Goal: Task Accomplishment & Management: Use online tool/utility

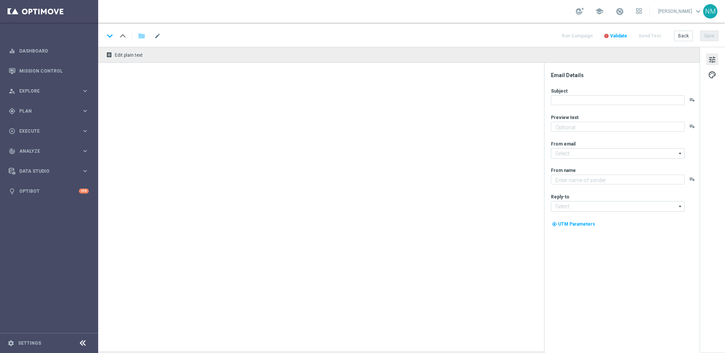
type textarea "Unlock your VIP offer"
type textarea "Lottoland"
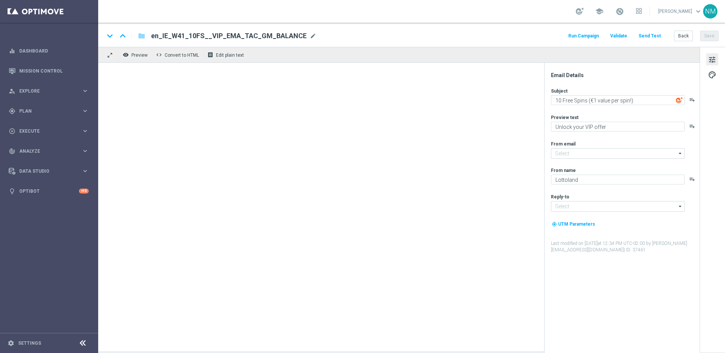
type input "[EMAIL_ADDRESS][DOMAIN_NAME]"
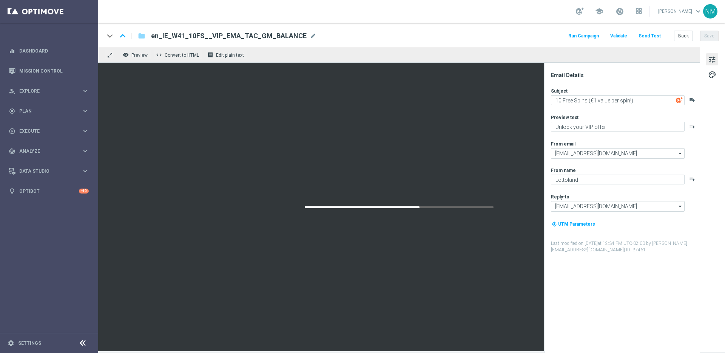
click at [652, 35] on button "Send Test" at bounding box center [650, 36] width 25 height 10
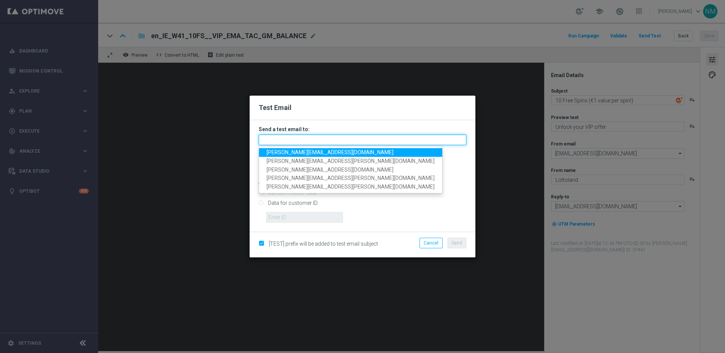
click at [273, 138] on input "text" at bounding box center [363, 139] width 208 height 11
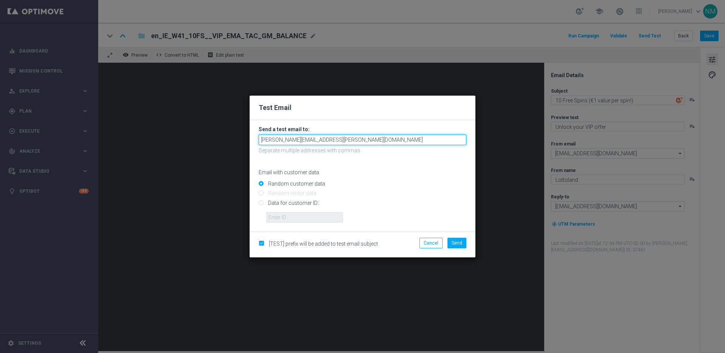
type input "leslie.martinez@lottoland.com"
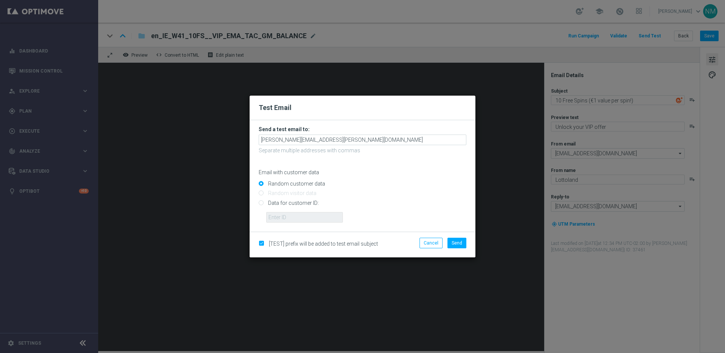
drag, startPoint x: 291, startPoint y: 205, endPoint x: 289, endPoint y: 208, distance: 4.1
click at [291, 205] on input "Data for customer ID:" at bounding box center [363, 206] width 208 height 11
radio input "true"
click at [286, 216] on input "text" at bounding box center [304, 217] width 77 height 11
paste input "17323216"
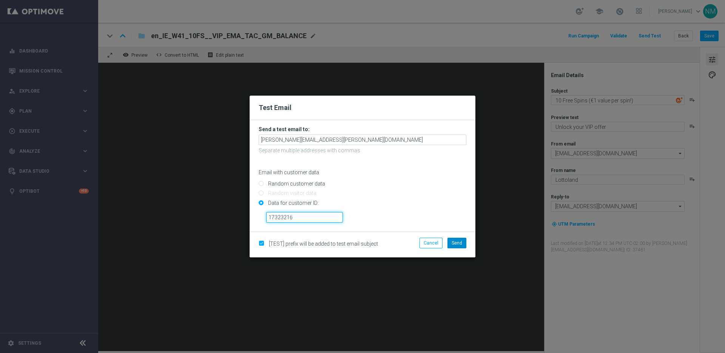
type input "17323216"
click at [459, 239] on button "Send" at bounding box center [457, 243] width 19 height 11
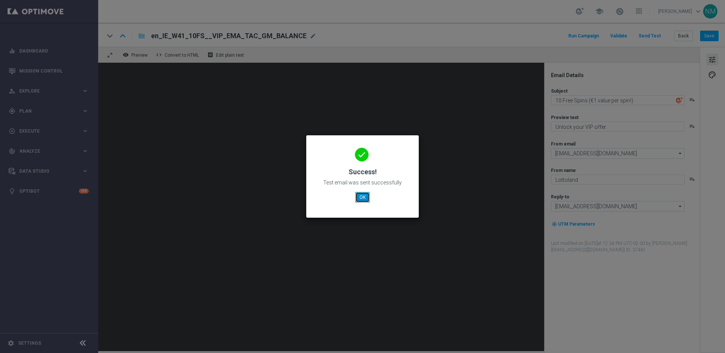
click at [361, 196] on button "OK" at bounding box center [362, 197] width 14 height 11
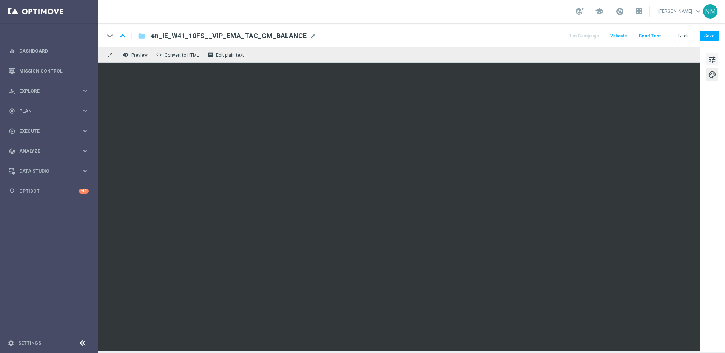
click at [712, 58] on span "tune" at bounding box center [712, 60] width 8 height 10
click at [709, 40] on button "Save" at bounding box center [709, 36] width 19 height 11
click at [703, 42] on div "keyboard_arrow_down keyboard_arrow_up folder en_IE_W41_10FS__VIP_EMA_TAC_GM_BAL…" at bounding box center [411, 35] width 627 height 24
click at [708, 38] on button "Save" at bounding box center [709, 36] width 19 height 11
click at [57, 111] on span "Plan" at bounding box center [50, 111] width 62 height 5
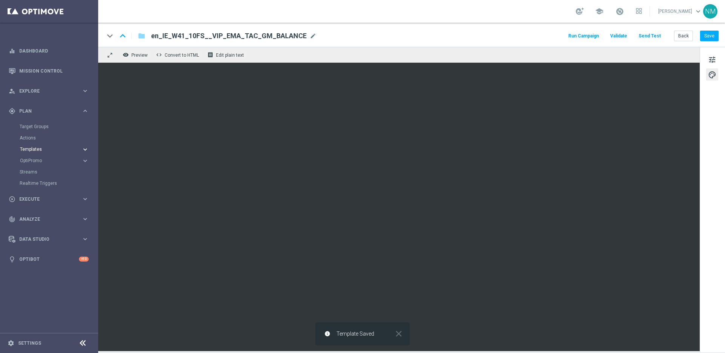
click at [36, 149] on span "Templates" at bounding box center [47, 149] width 54 height 5
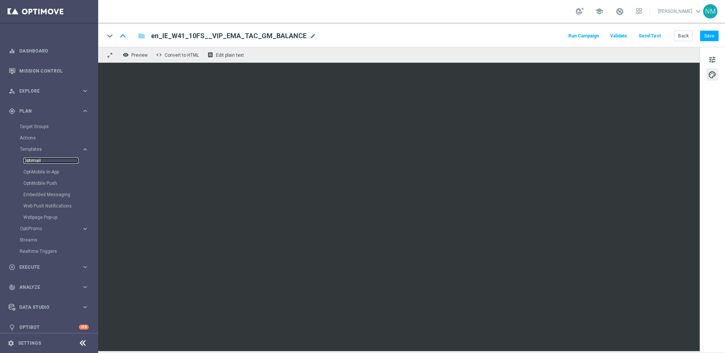
click at [37, 160] on link "Optimail" at bounding box center [50, 160] width 55 height 6
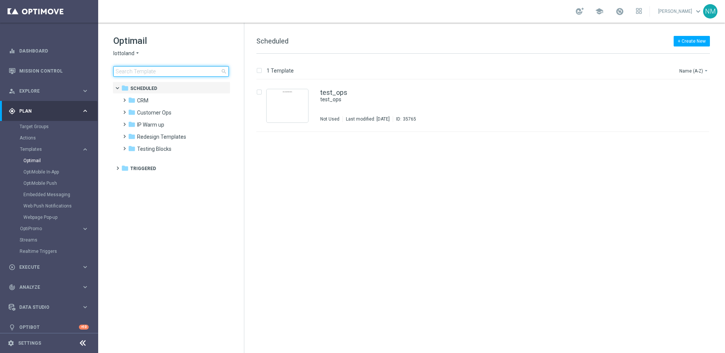
click at [182, 67] on input at bounding box center [171, 71] width 116 height 11
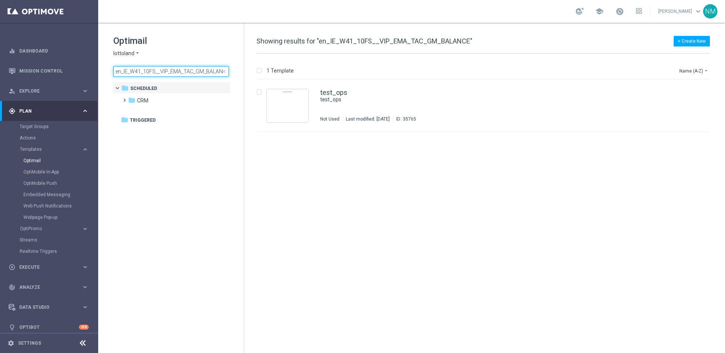
scroll to position [0, 5]
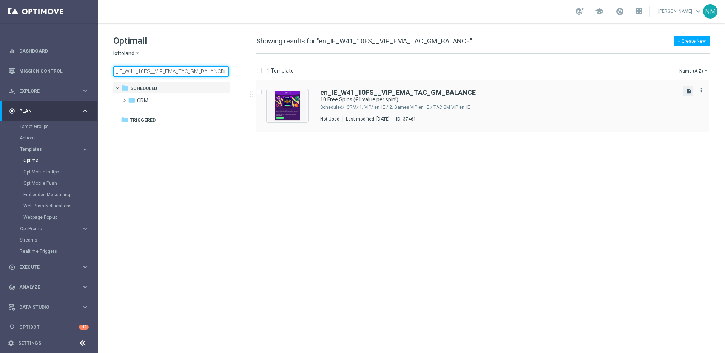
type input "en_IE_W41_10FS__VIP_EMA_TAC_GM_BALANCE"
click at [687, 93] on icon "file_copy" at bounding box center [688, 91] width 6 height 6
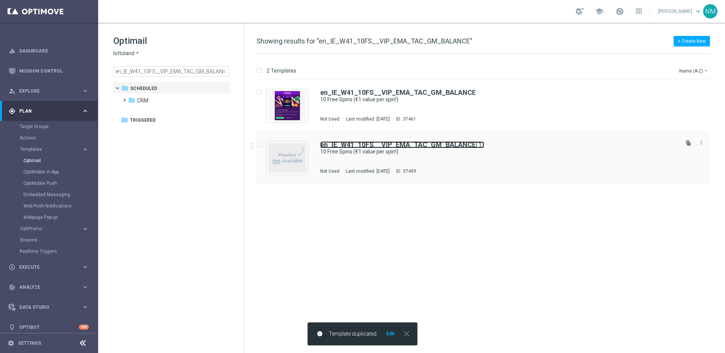
click at [436, 147] on b "en_IE_W41_10FS__VIP_EMA_TAC_GM_BALANCE" at bounding box center [398, 144] width 156 height 8
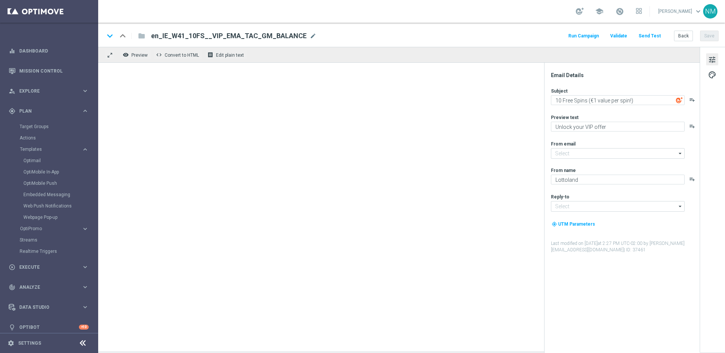
type input "[EMAIL_ADDRESS][DOMAIN_NAME]"
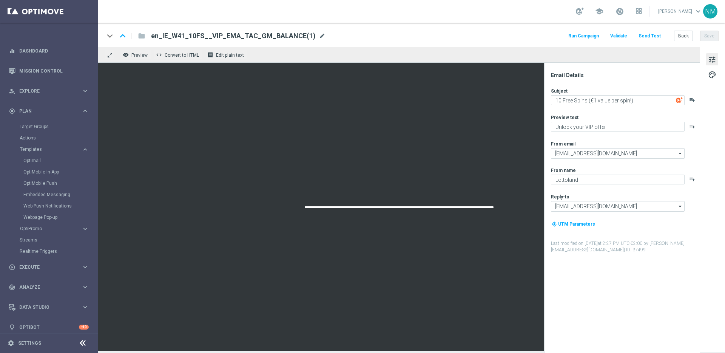
click at [319, 35] on span "mode_edit" at bounding box center [322, 35] width 7 height 7
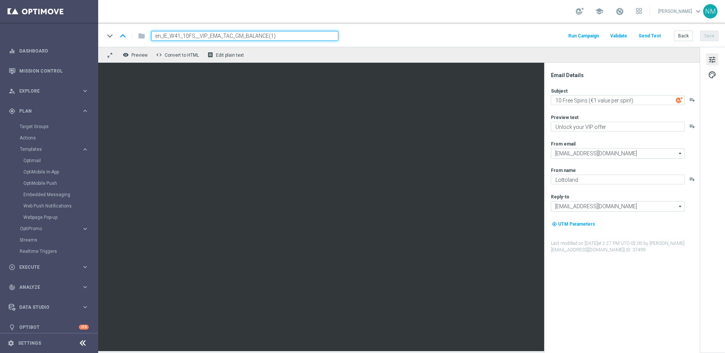
click at [273, 33] on input "en_IE_W41_10FS__VIP_EMA_TAC_GM_BALANCE(1)" at bounding box center [244, 36] width 187 height 10
drag, startPoint x: 275, startPoint y: 35, endPoint x: 269, endPoint y: 36, distance: 6.8
click at [269, 36] on input "en_IE_W41_10FS__VIP_EMA_TAC_GM_BALANCE(1)" at bounding box center [244, 36] width 187 height 10
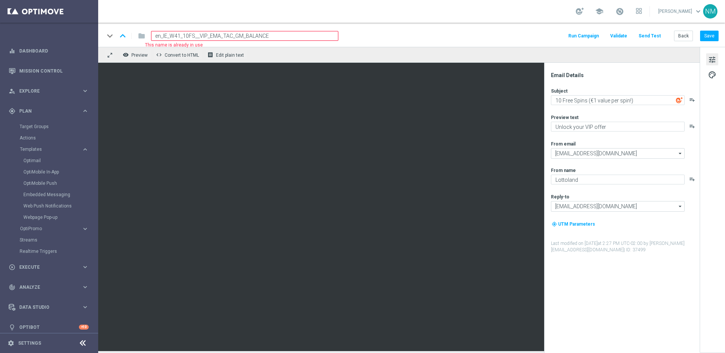
click at [214, 33] on input "en_IE_W41_10FS__VIP_EMA_TAC_GM_BALANCE" at bounding box center [244, 36] width 187 height 10
paste input "NO"
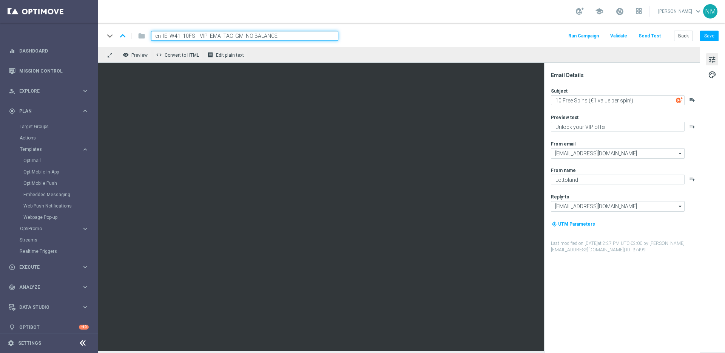
click at [254, 35] on input "en_IE_W41_10FS__VIP_EMA_TAC_GM_NO BALANCE" at bounding box center [244, 36] width 187 height 10
click at [272, 37] on input "en_IE_W41_10FS__VIP_EMA_TAC_GM_NO_BALANCE" at bounding box center [244, 36] width 187 height 10
type input "en_IE_W41_10FS__VIP_EMA_TAC_GM_NO_BALANCE"
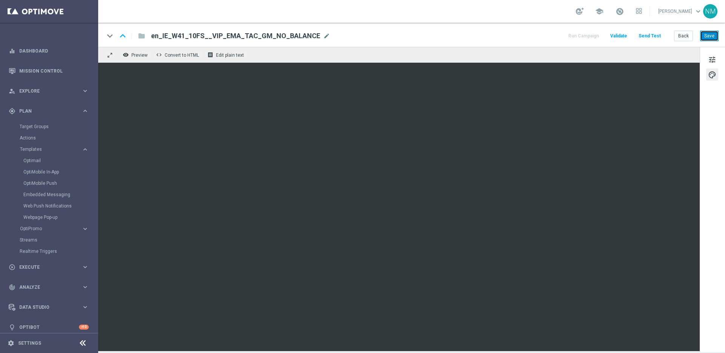
click at [715, 33] on button "Save" at bounding box center [709, 36] width 19 height 11
click at [618, 35] on span "Validate" at bounding box center [618, 35] width 17 height 5
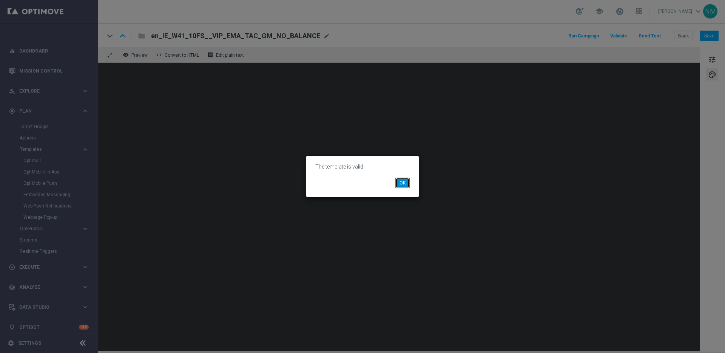
click at [402, 178] on button "OK" at bounding box center [402, 183] width 14 height 11
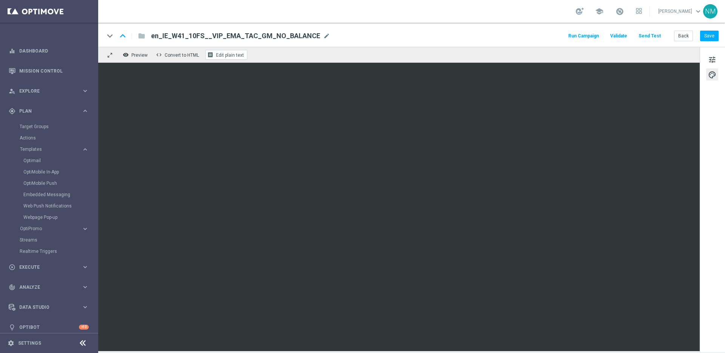
click at [230, 53] on span "Edit plain text" at bounding box center [230, 54] width 28 height 5
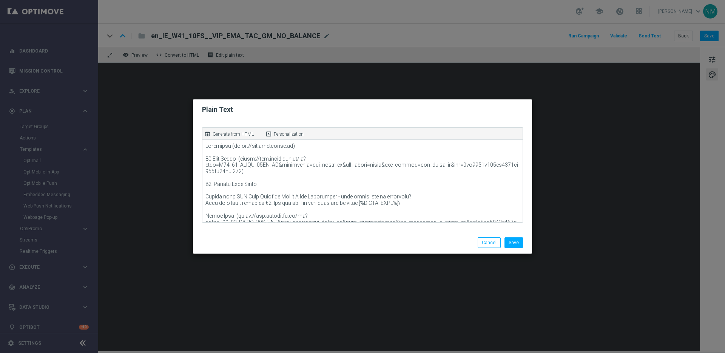
click at [229, 133] on p "Generate from HTML" at bounding box center [233, 134] width 41 height 7
click at [518, 239] on button "Save" at bounding box center [514, 242] width 19 height 11
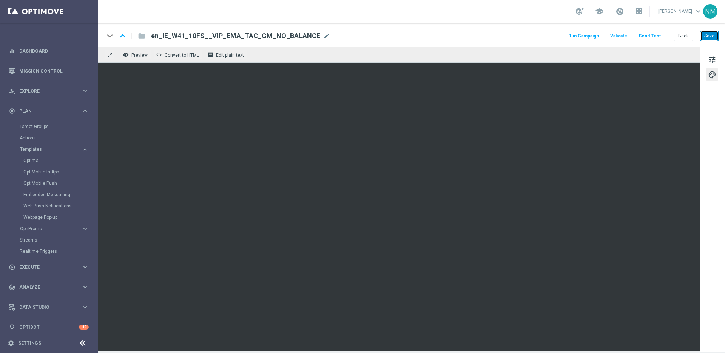
click at [706, 38] on button "Save" at bounding box center [709, 36] width 19 height 11
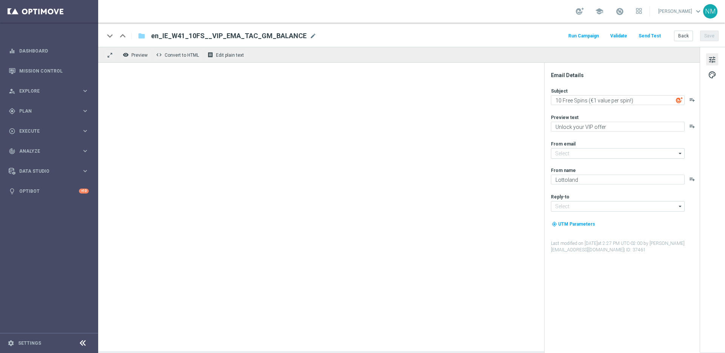
type input "mail@crm.lottoland.com"
type input "support@lottoland.co.uk"
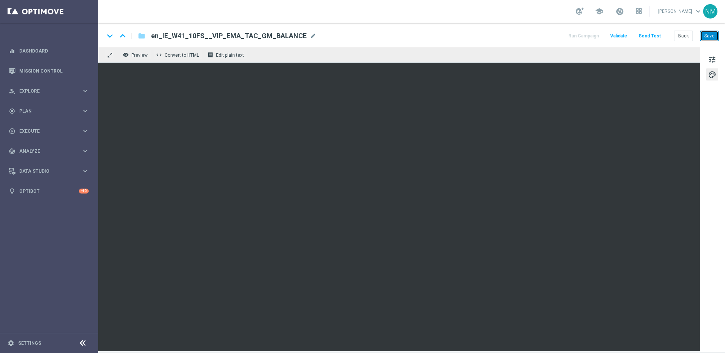
click at [707, 39] on button "Save" at bounding box center [709, 36] width 19 height 11
click at [709, 37] on button "Save" at bounding box center [709, 36] width 19 height 11
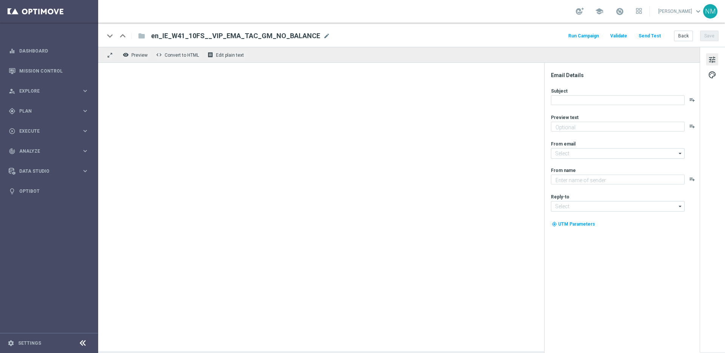
type textarea "Unlock your VIP offer"
type textarea "Lottoland"
type input "[EMAIL_ADDRESS][DOMAIN_NAME]"
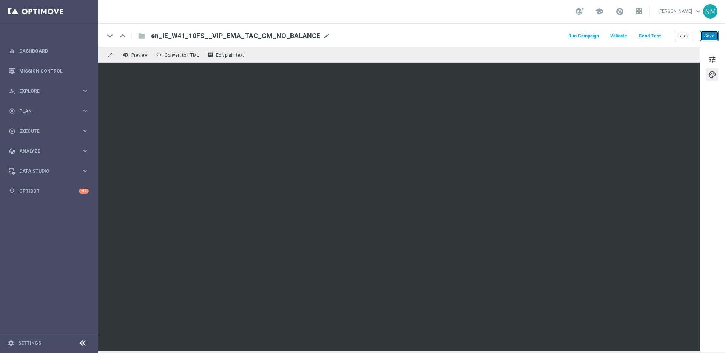
click at [717, 38] on button "Save" at bounding box center [709, 36] width 19 height 11
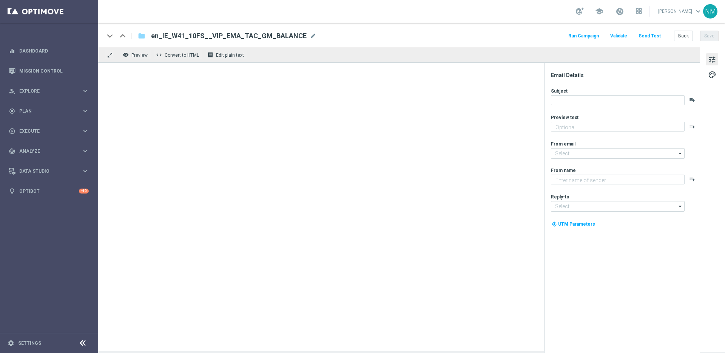
type textarea "Unlock your VIP offer"
type input "[EMAIL_ADDRESS][DOMAIN_NAME]"
type textarea "Lottoland"
type input "[EMAIL_ADDRESS][DOMAIN_NAME]"
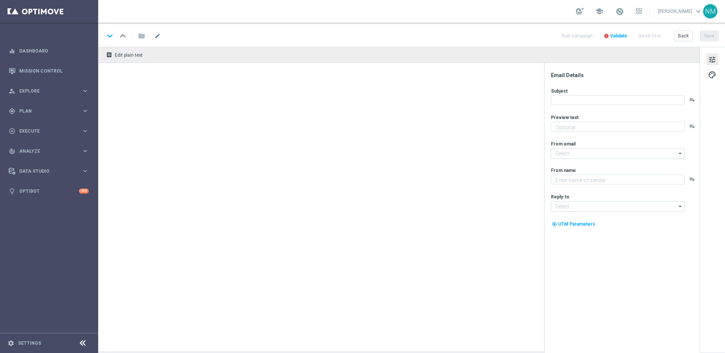
type textarea "Unlock your VIP offer"
type textarea "Lottoland"
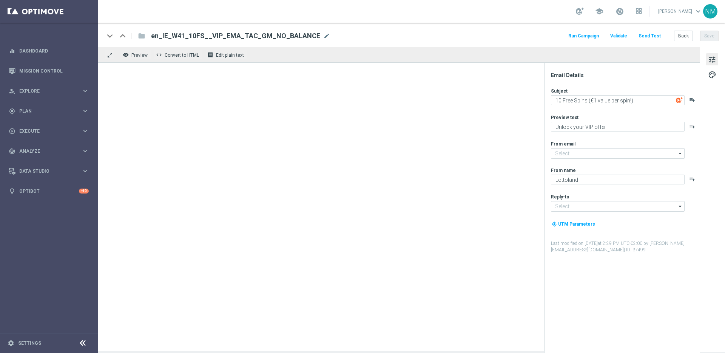
type input "[EMAIL_ADDRESS][DOMAIN_NAME]"
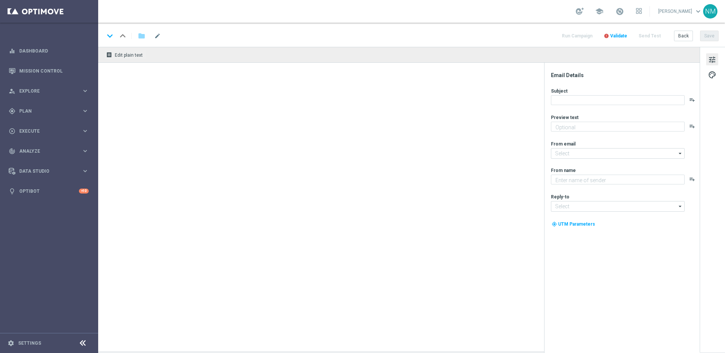
type textarea "Unlock your VIP offer"
type textarea "Lottoland"
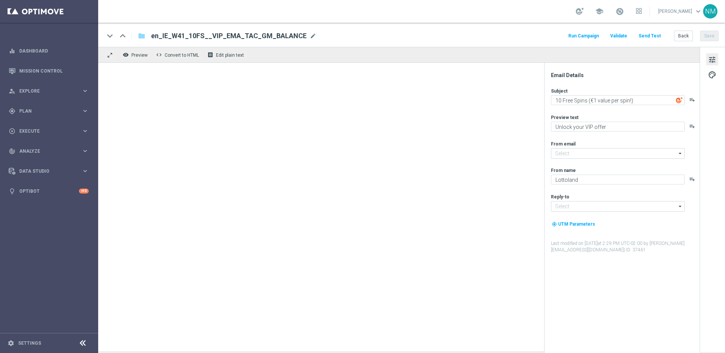
type input "[EMAIL_ADDRESS][DOMAIN_NAME]"
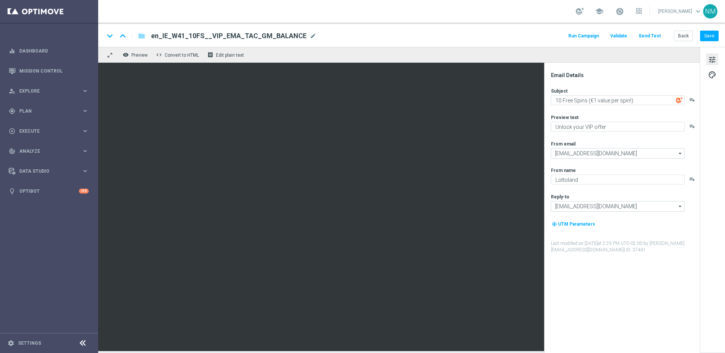
click at [658, 36] on button "Send Test" at bounding box center [650, 36] width 25 height 10
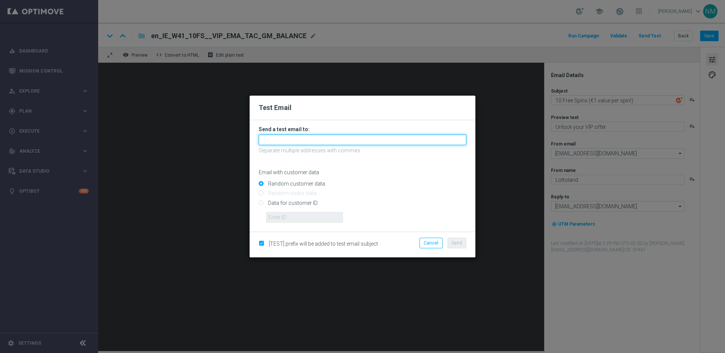
click at [318, 136] on input "text" at bounding box center [363, 139] width 208 height 11
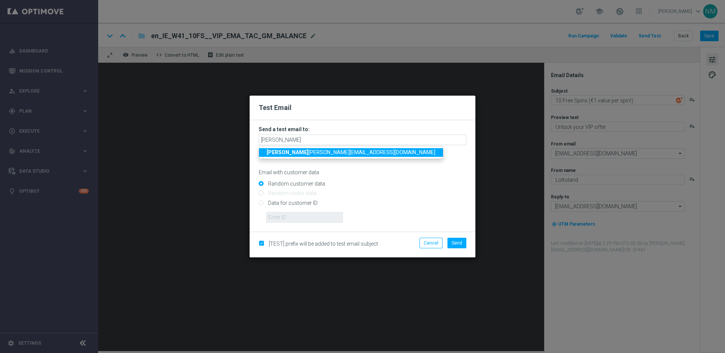
click at [270, 153] on strong "rick" at bounding box center [288, 152] width 42 height 6
type input "[PERSON_NAME][EMAIL_ADDRESS][PERSON_NAME][DOMAIN_NAME]"
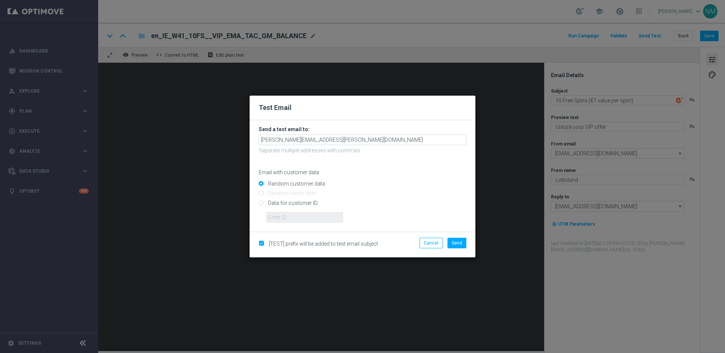
click at [274, 202] on input "Data for customer ID:" at bounding box center [363, 206] width 208 height 11
radio input "true"
click at [277, 219] on input "text" at bounding box center [304, 217] width 77 height 11
click at [276, 216] on input "text" at bounding box center [304, 217] width 77 height 11
paste input "9388754"
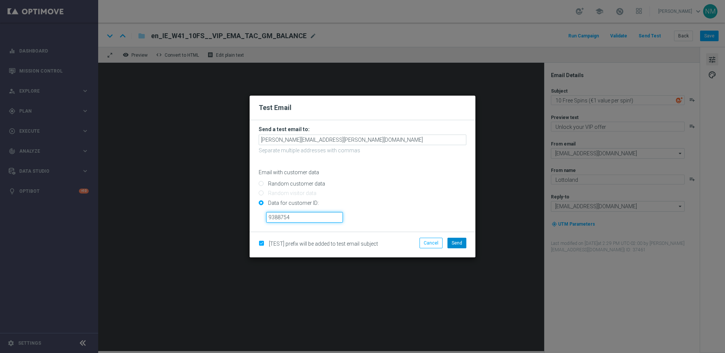
type input "9388754"
click at [459, 240] on span "Send" at bounding box center [457, 242] width 11 height 5
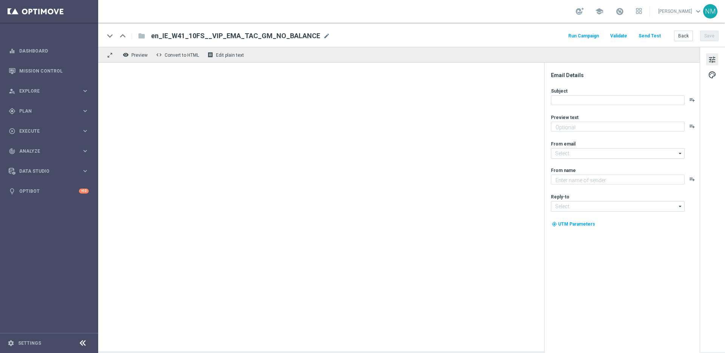
type textarea "Unlock your VIP offer"
type input "[EMAIL_ADDRESS][DOMAIN_NAME]"
type textarea "Lottoland"
type input "[EMAIL_ADDRESS][DOMAIN_NAME]"
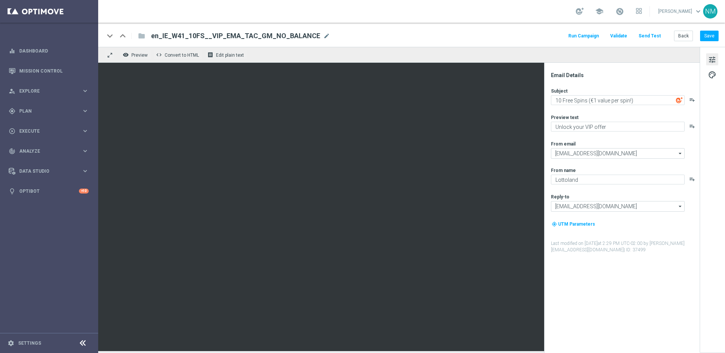
click at [648, 36] on button "Send Test" at bounding box center [650, 36] width 25 height 10
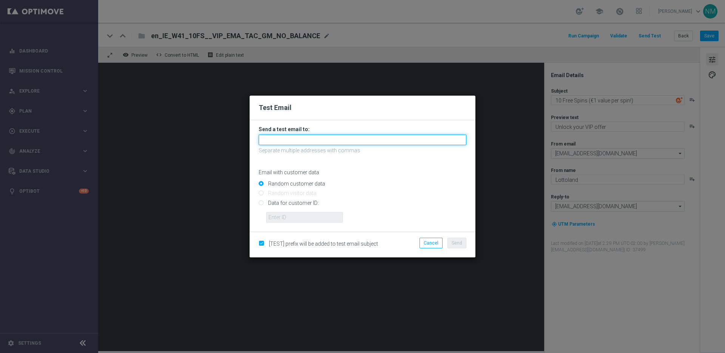
click at [301, 139] on input "text" at bounding box center [363, 139] width 208 height 11
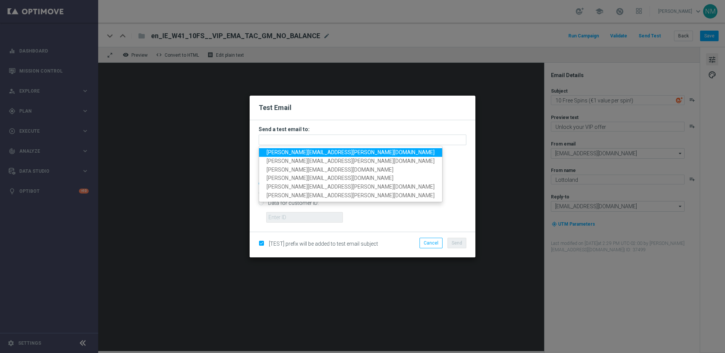
click at [284, 153] on span "[PERSON_NAME][EMAIL_ADDRESS][PERSON_NAME][DOMAIN_NAME]" at bounding box center [351, 152] width 168 height 6
type input "[PERSON_NAME][EMAIL_ADDRESS][PERSON_NAME][DOMAIN_NAME]"
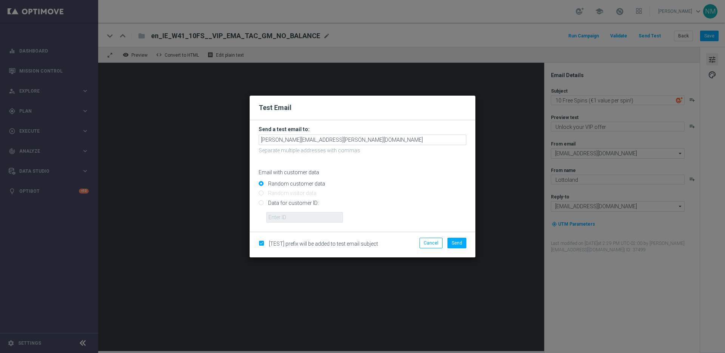
click at [275, 202] on input "Data for customer ID:" at bounding box center [363, 206] width 208 height 11
radio input "true"
click at [276, 214] on input "text" at bounding box center [304, 217] width 77 height 11
paste input "9388754"
type input "9388754"
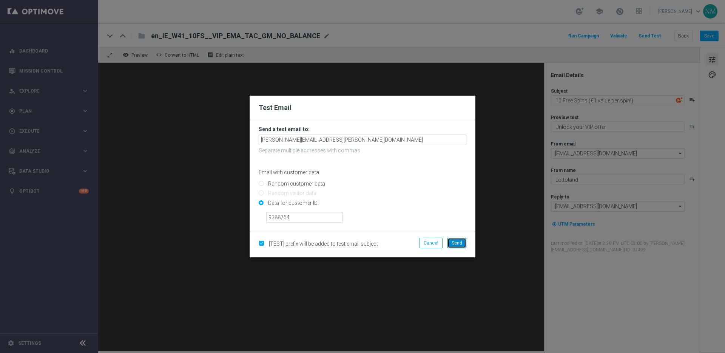
click at [454, 240] on span "Send" at bounding box center [457, 242] width 11 height 5
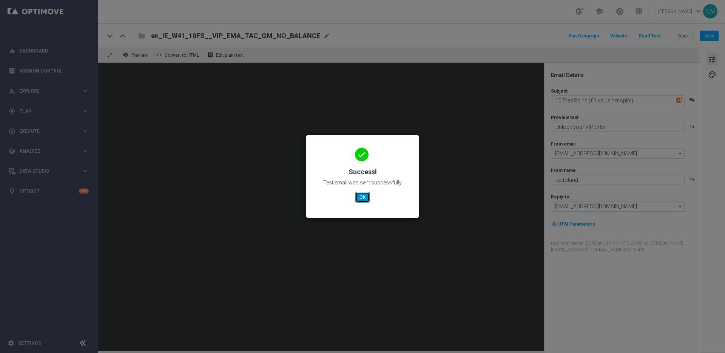
click at [363, 198] on button "OK" at bounding box center [362, 197] width 14 height 11
